Goal: Task Accomplishment & Management: Manage account settings

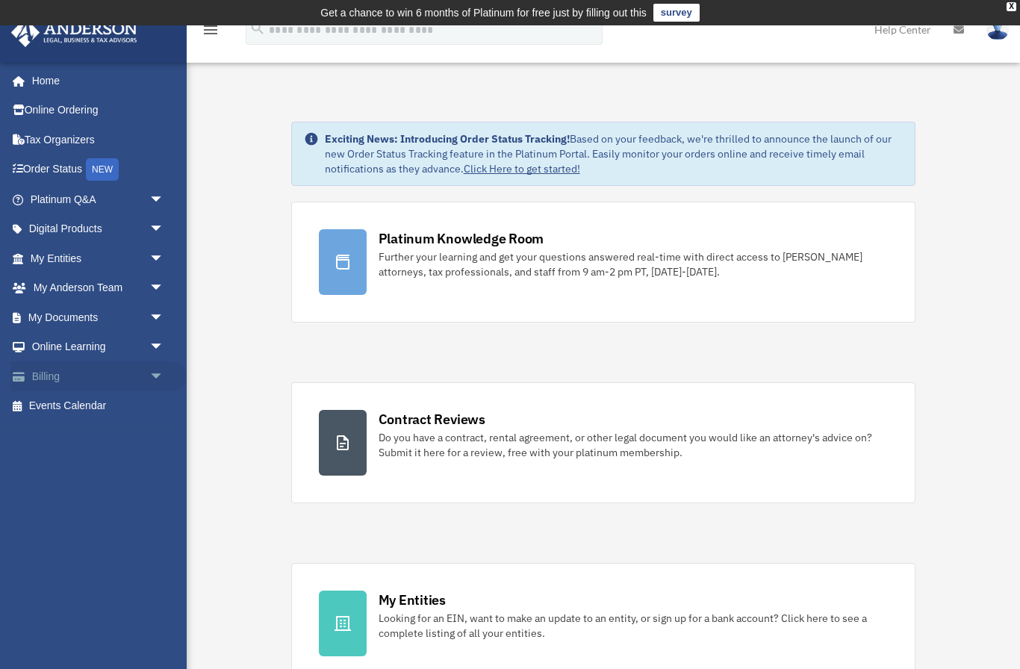
click at [158, 380] on span "arrow_drop_down" at bounding box center [164, 376] width 30 height 31
click at [90, 438] on link "Past Invoices" at bounding box center [104, 436] width 166 height 30
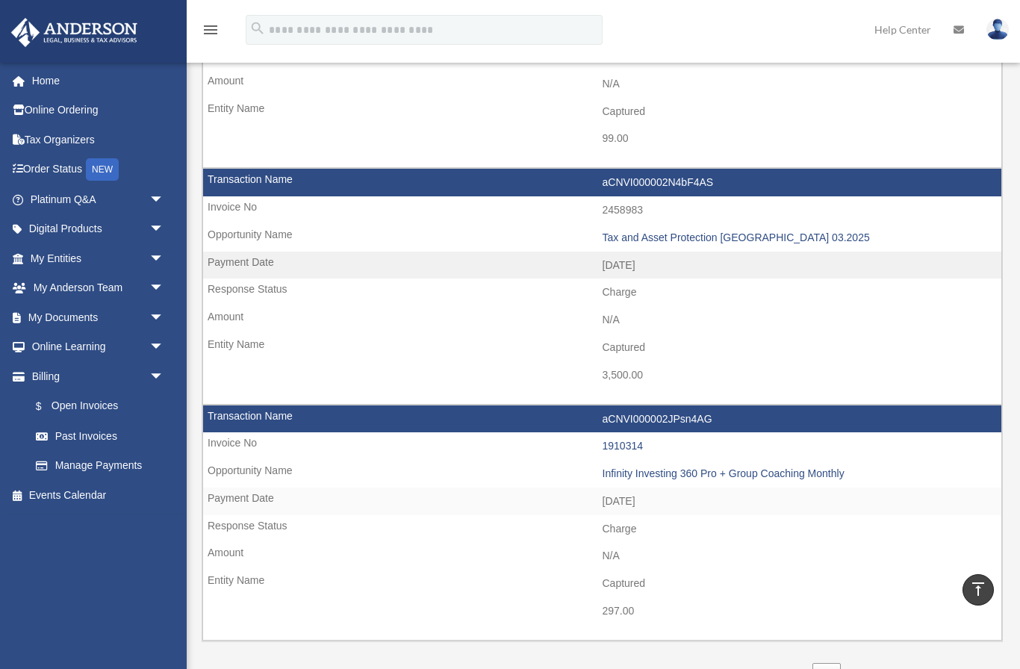
scroll to position [1934, 0]
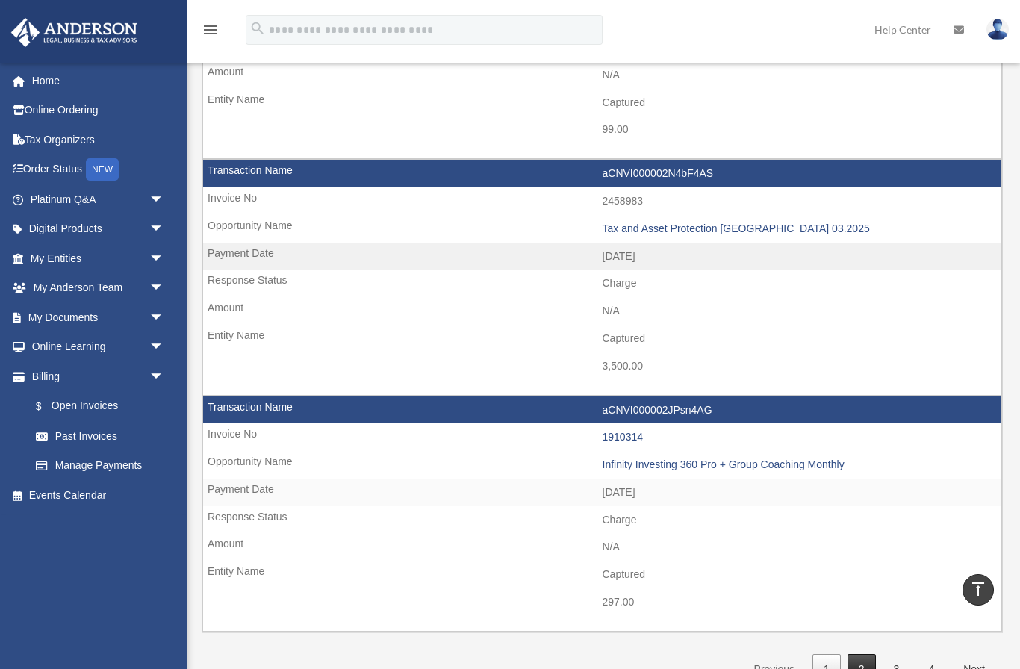
click at [864, 654] on link "2" at bounding box center [861, 669] width 28 height 31
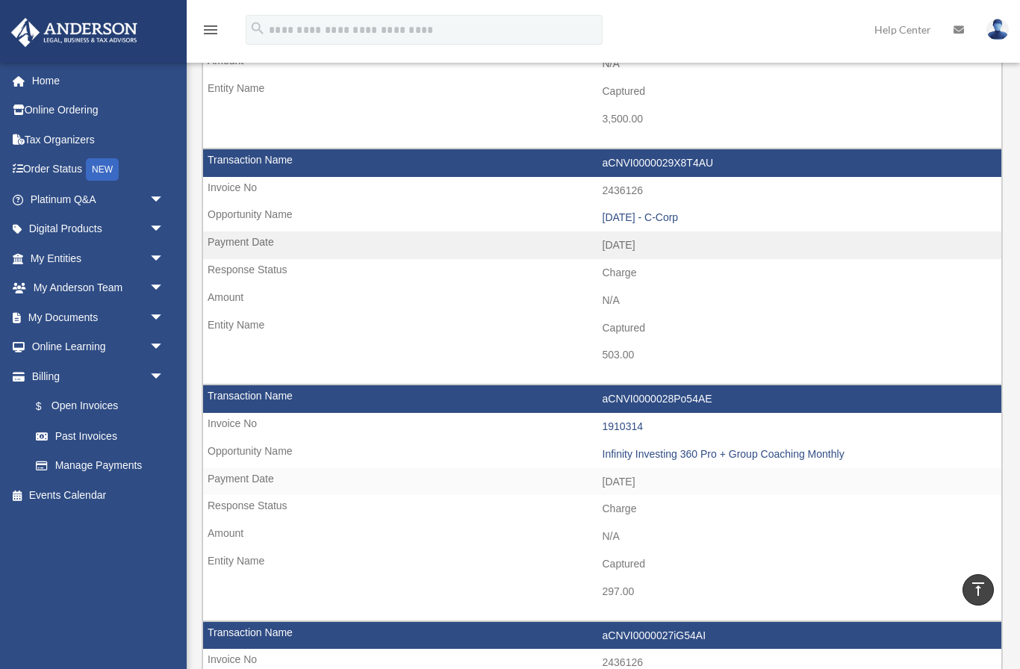
scroll to position [525, 0]
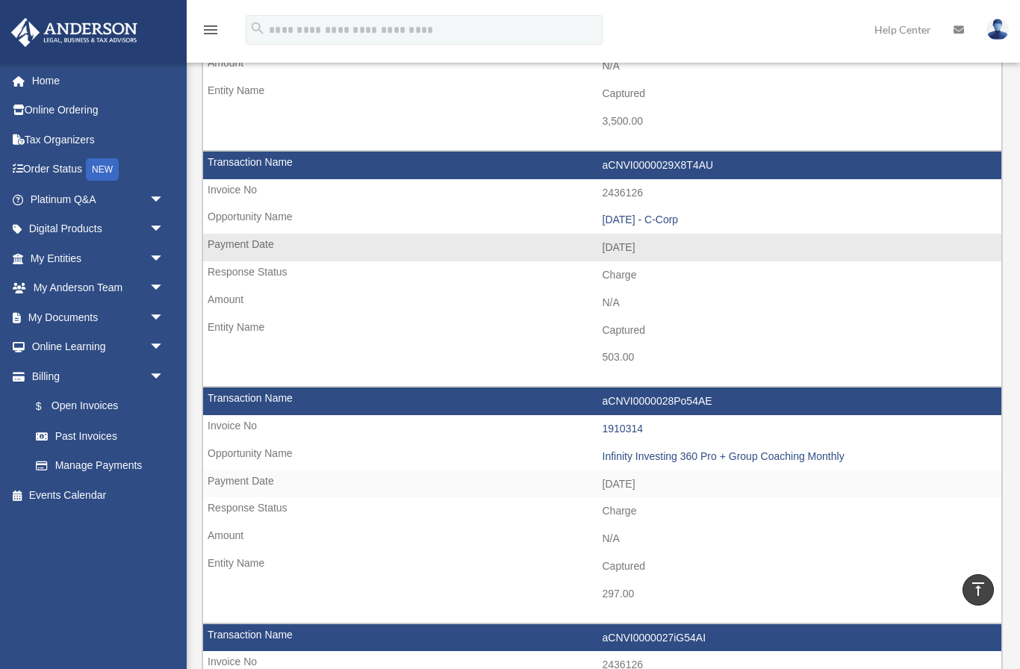
click at [653, 161] on td "aCNVI0000029X8T4AU" at bounding box center [602, 166] width 798 height 28
click at [679, 214] on div "2025.03.12 - C-Corp" at bounding box center [799, 220] width 392 height 13
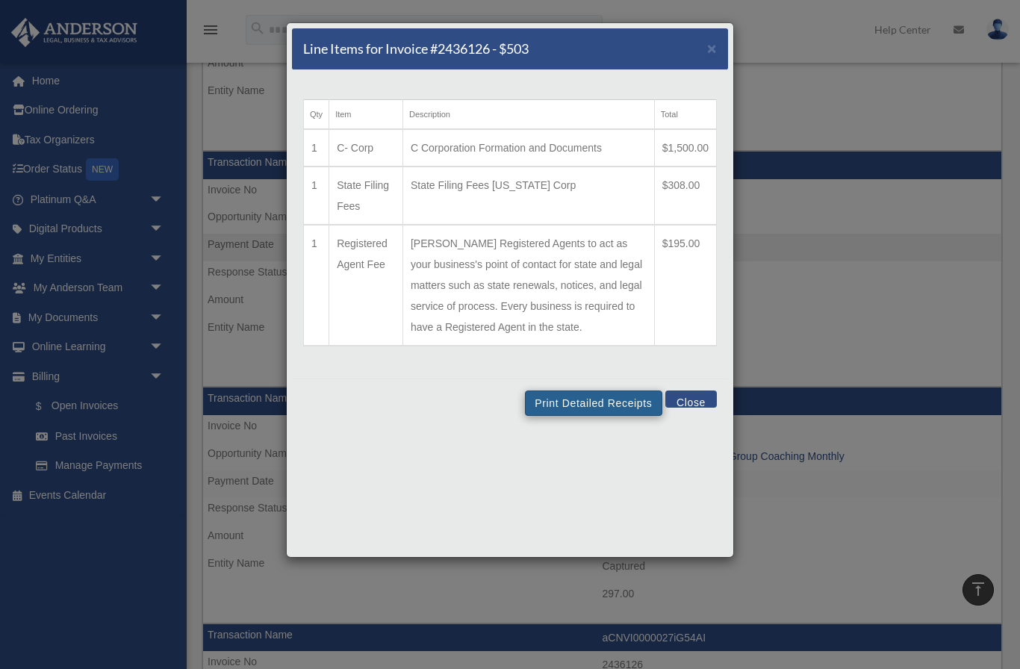
click at [606, 416] on button "Print Detailed Receipts" at bounding box center [593, 402] width 137 height 25
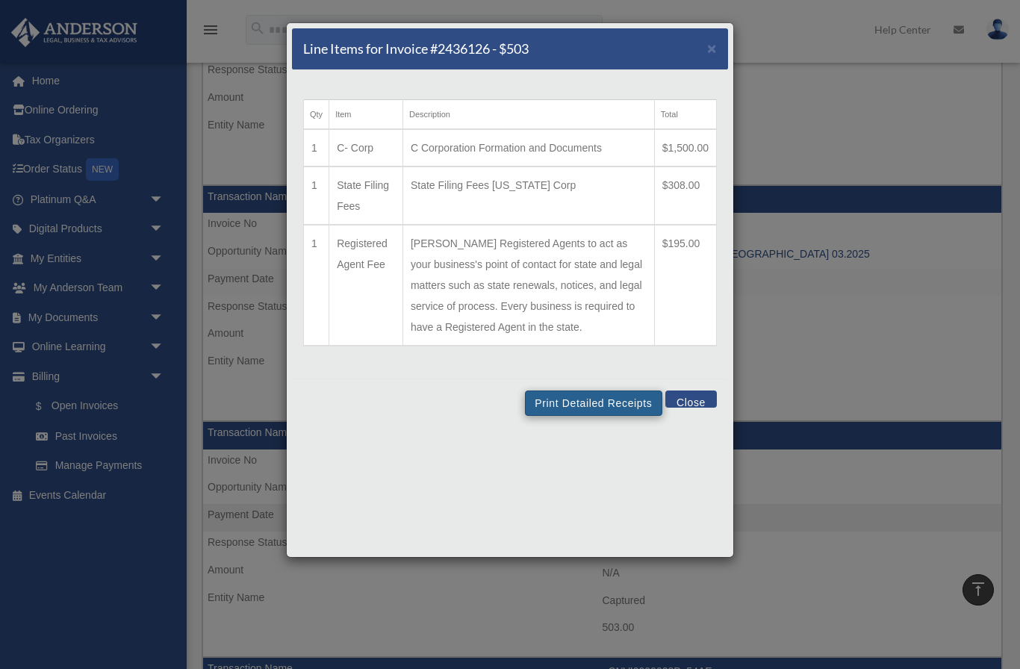
scroll to position [0, 0]
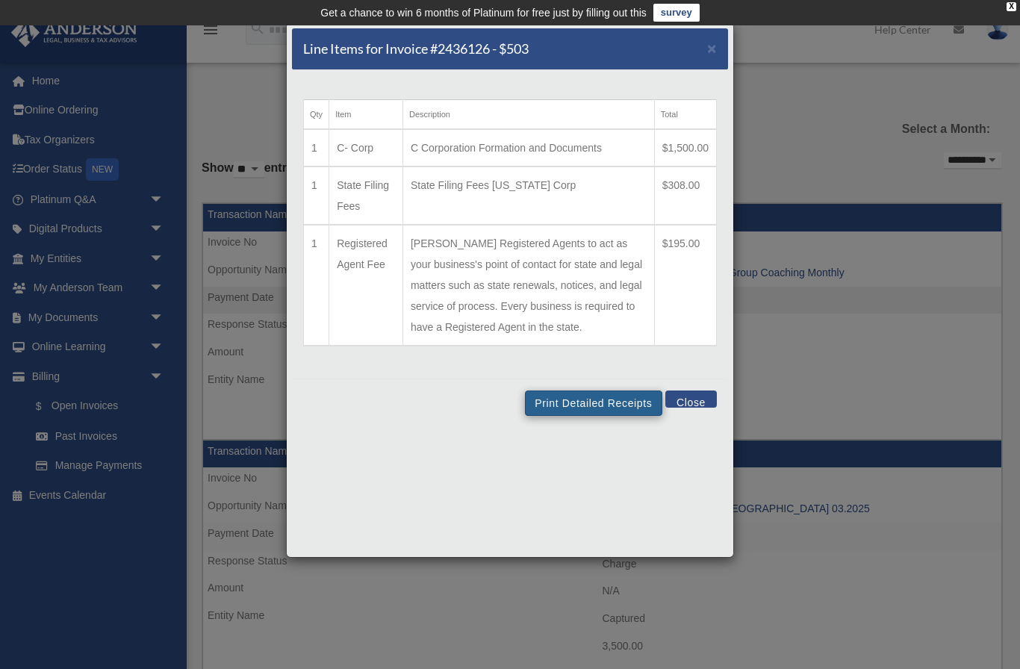
click at [612, 416] on button "Print Detailed Receipts" at bounding box center [593, 402] width 137 height 25
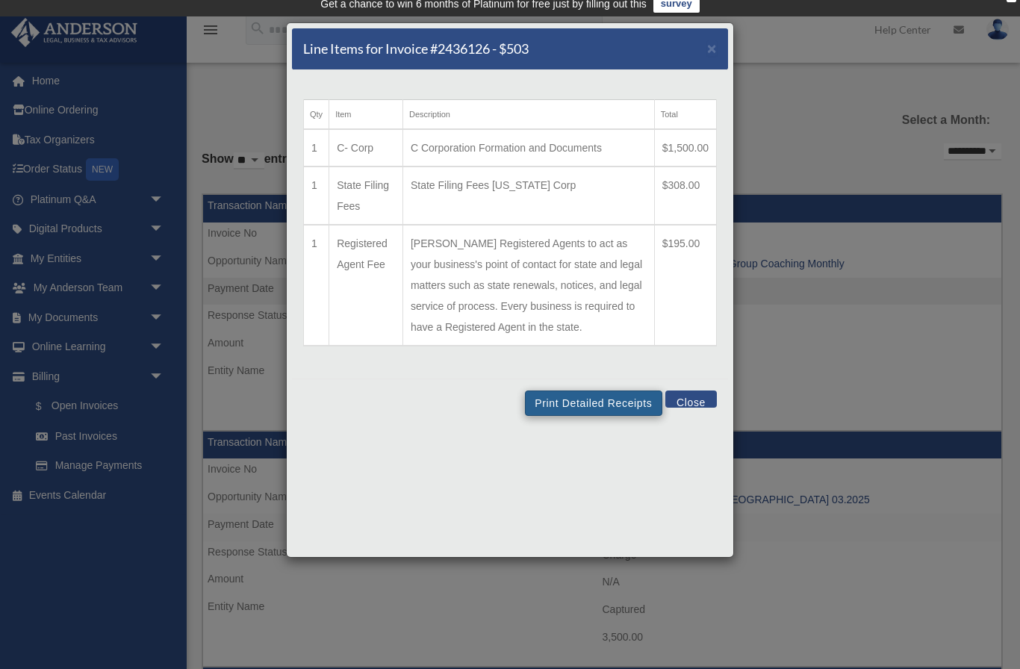
scroll to position [54, 0]
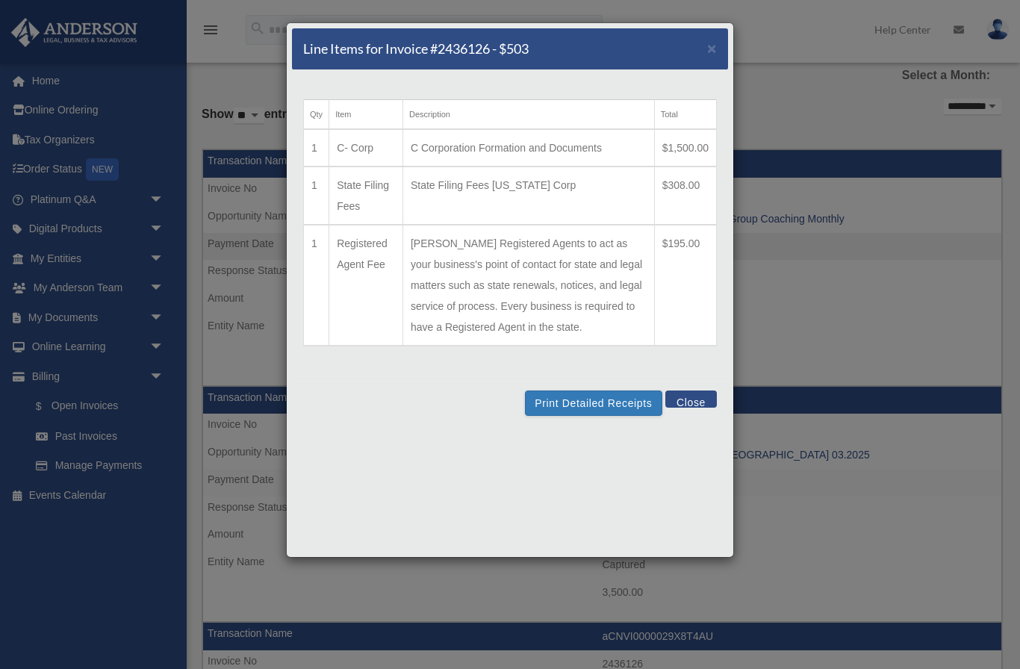
click at [695, 427] on div "Print Detailed Receipts Close" at bounding box center [510, 403] width 436 height 49
click at [690, 408] on button "Close" at bounding box center [691, 398] width 52 height 17
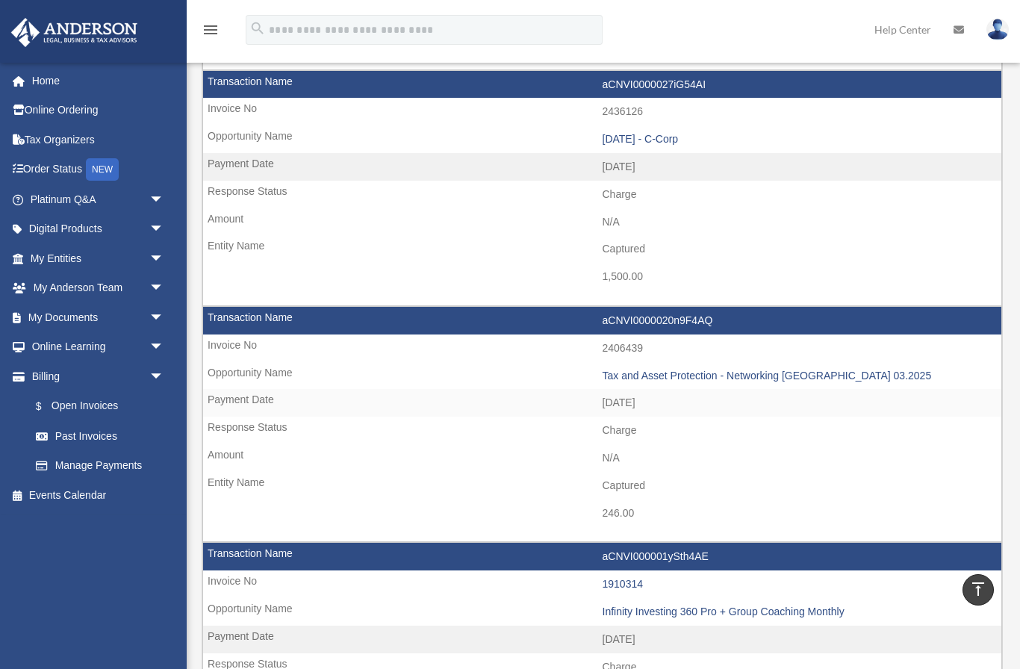
scroll to position [1080, 0]
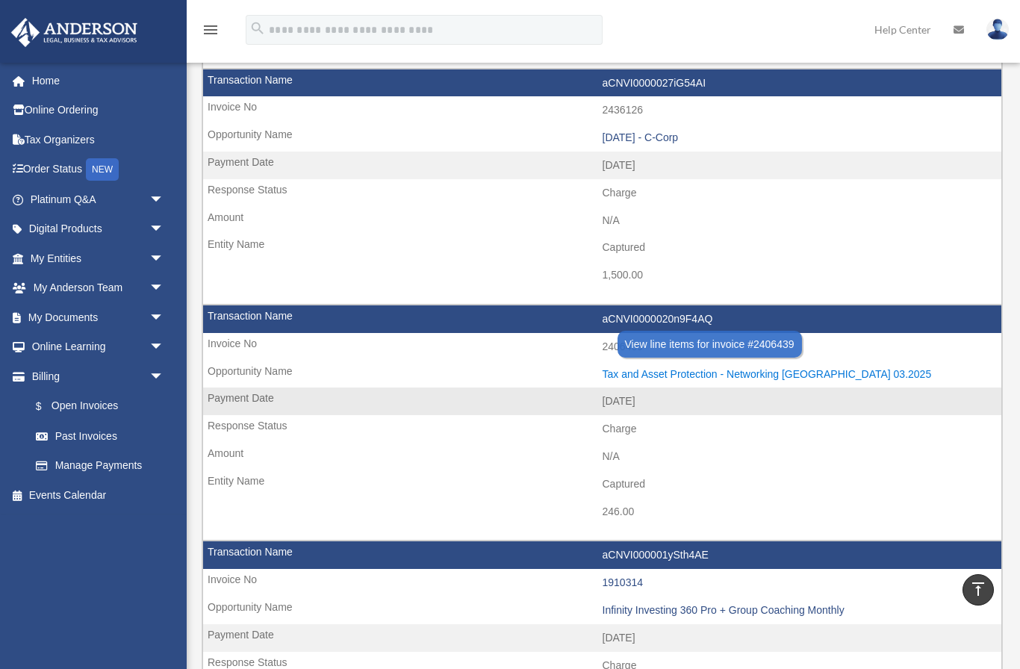
click at [809, 368] on div "Tax and Asset Protection - Networking Dallas 03.2025" at bounding box center [799, 374] width 392 height 13
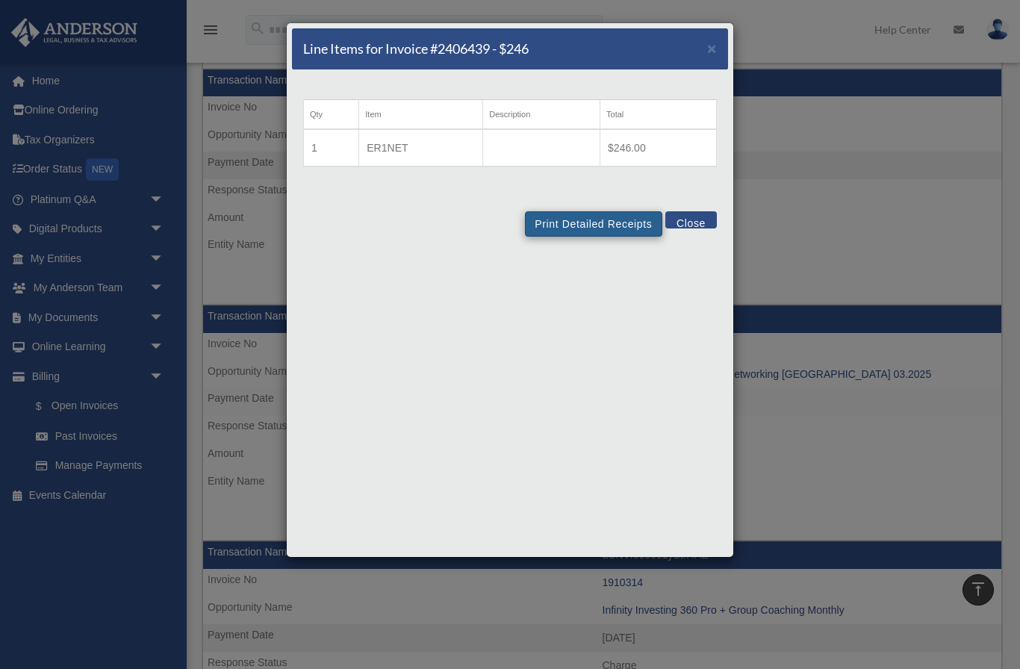
click at [597, 228] on button "Print Detailed Receipts" at bounding box center [593, 223] width 137 height 25
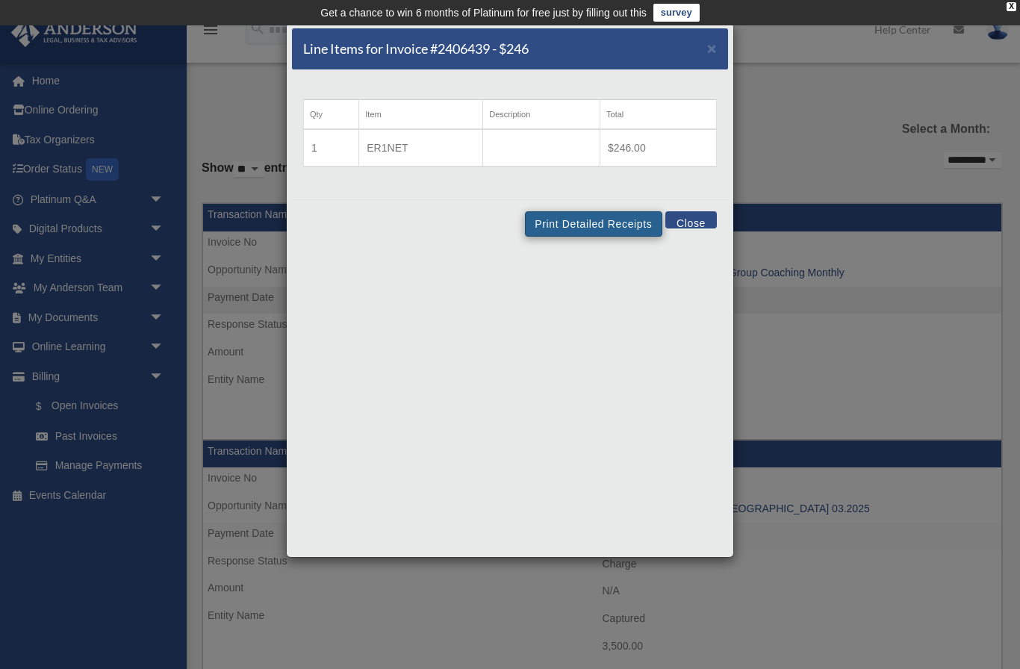
click at [597, 222] on button "Print Detailed Receipts" at bounding box center [593, 223] width 137 height 25
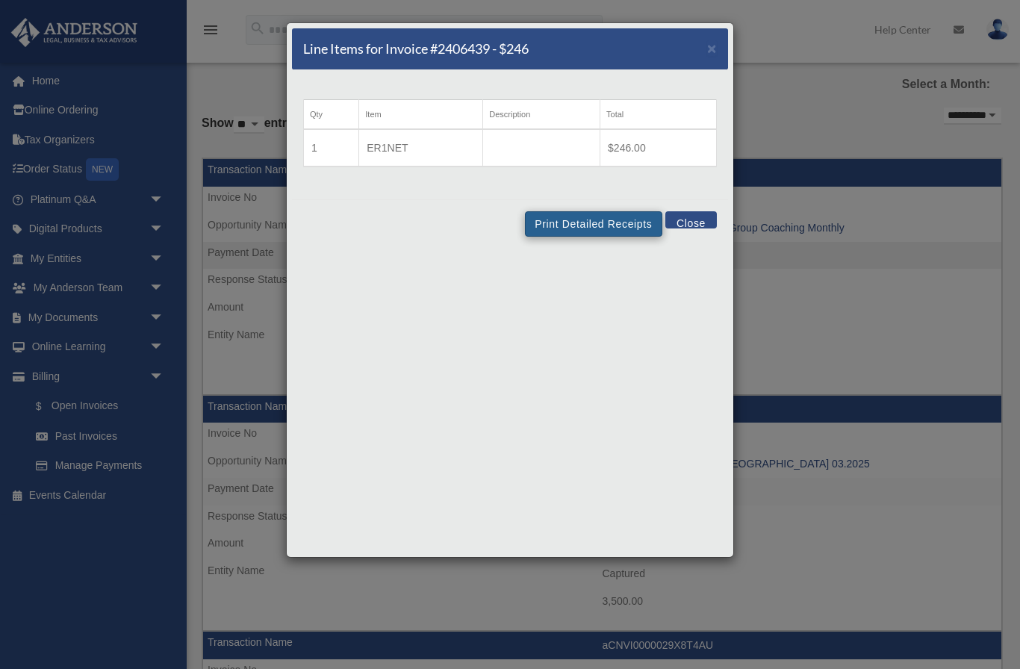
scroll to position [54, 0]
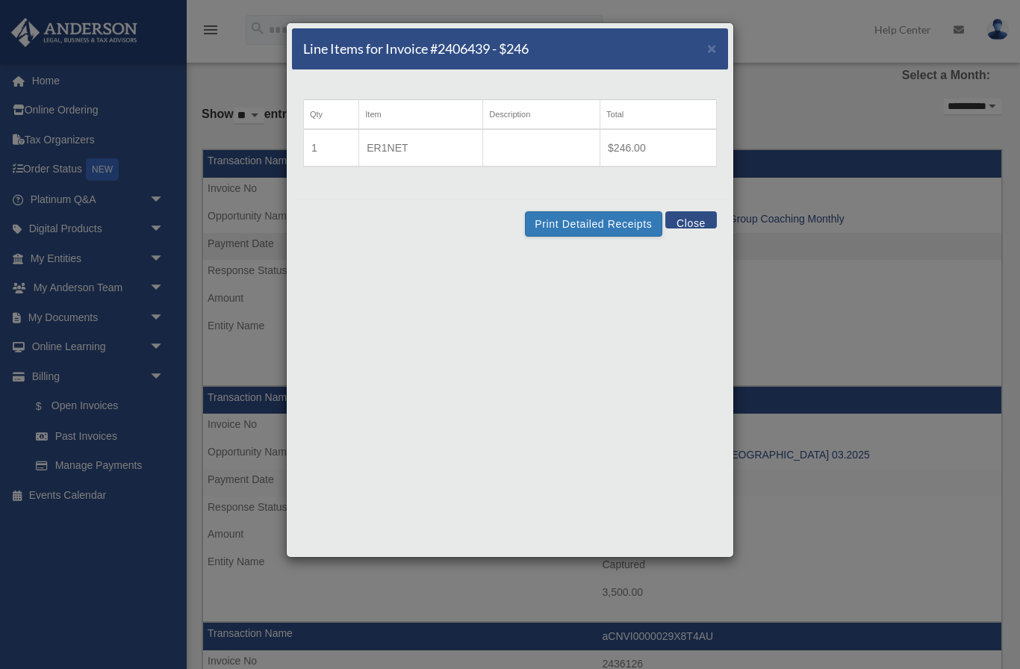
click at [690, 225] on button "Close" at bounding box center [691, 219] width 52 height 17
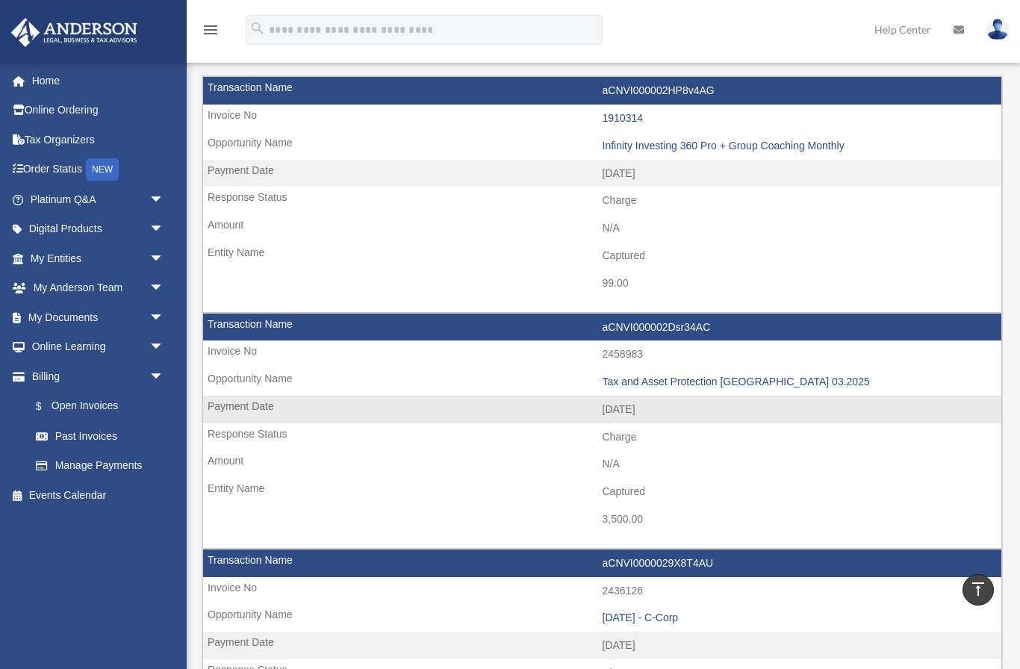
scroll to position [0, 0]
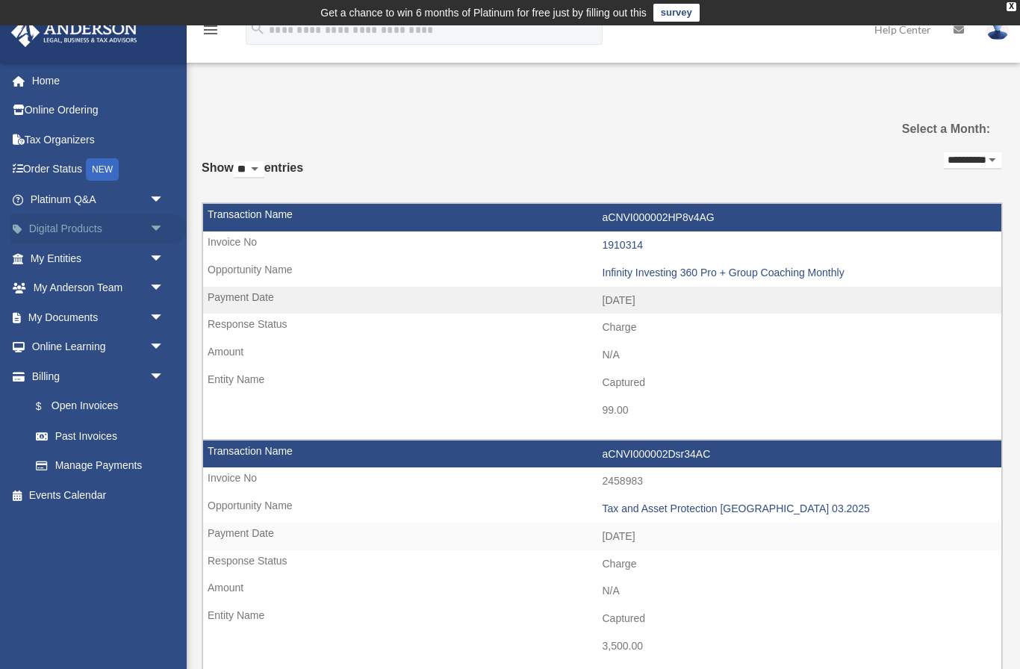
click at [161, 222] on span "arrow_drop_down" at bounding box center [164, 229] width 30 height 31
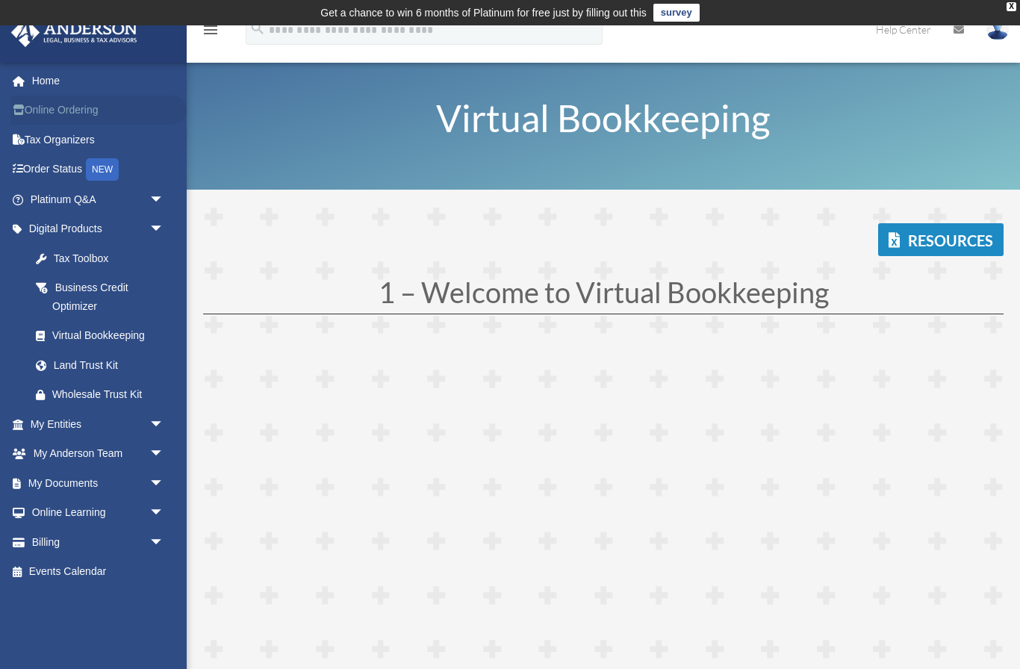
click at [64, 116] on link "Online Ordering" at bounding box center [98, 111] width 176 height 30
click at [65, 108] on link "Online Ordering" at bounding box center [98, 111] width 176 height 30
